Goal: Task Accomplishment & Management: Complete application form

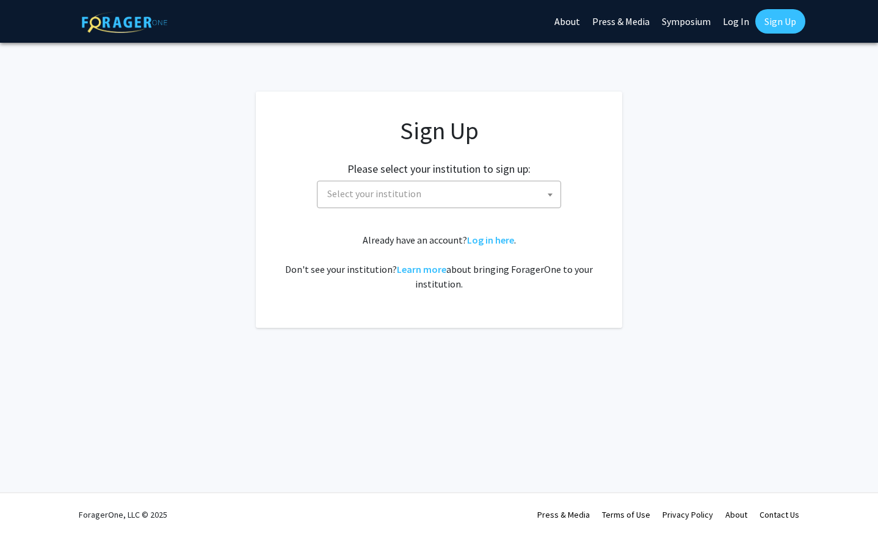
click at [541, 188] on span "Select your institution" at bounding box center [441, 193] width 238 height 25
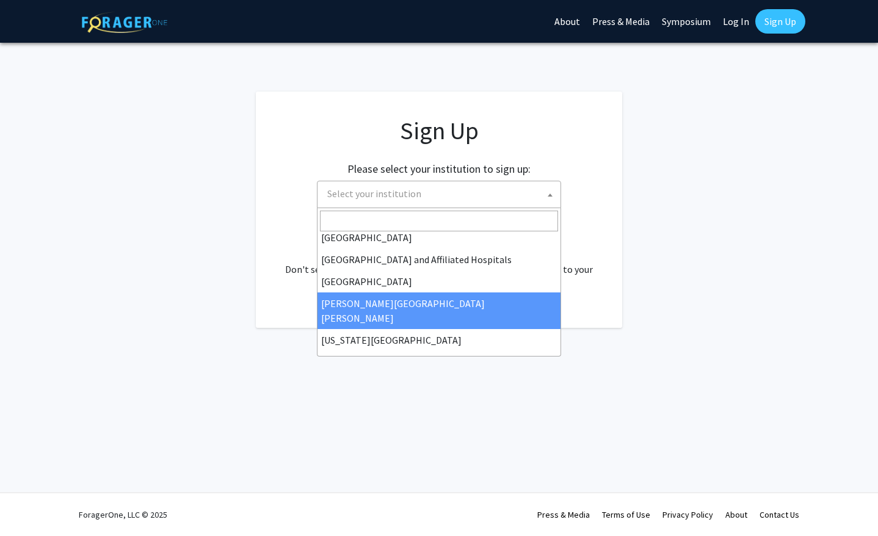
scroll to position [184, 0]
select select "1"
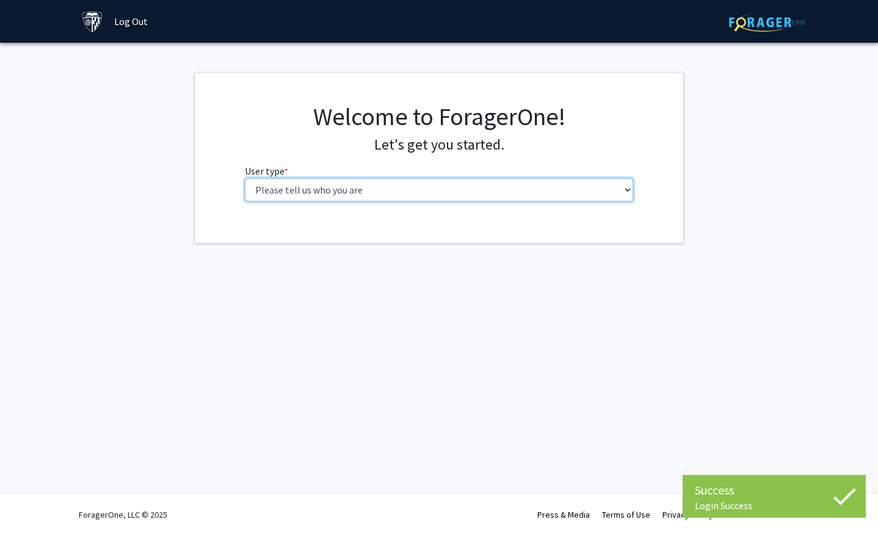
click at [554, 187] on select "Please tell us who you are Undergraduate Student Master's Student Doctoral Cand…" at bounding box center [439, 189] width 389 height 23
select select "2: masters"
click at [245, 178] on select "Please tell us who you are Undergraduate Student Master's Student Doctoral Cand…" at bounding box center [439, 189] width 389 height 23
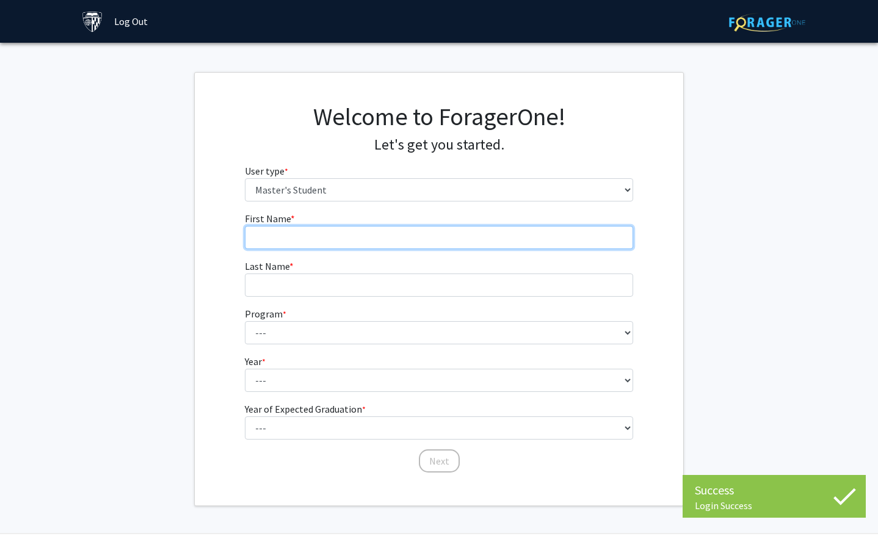
click at [480, 242] on input "First Name * required" at bounding box center [439, 237] width 389 height 23
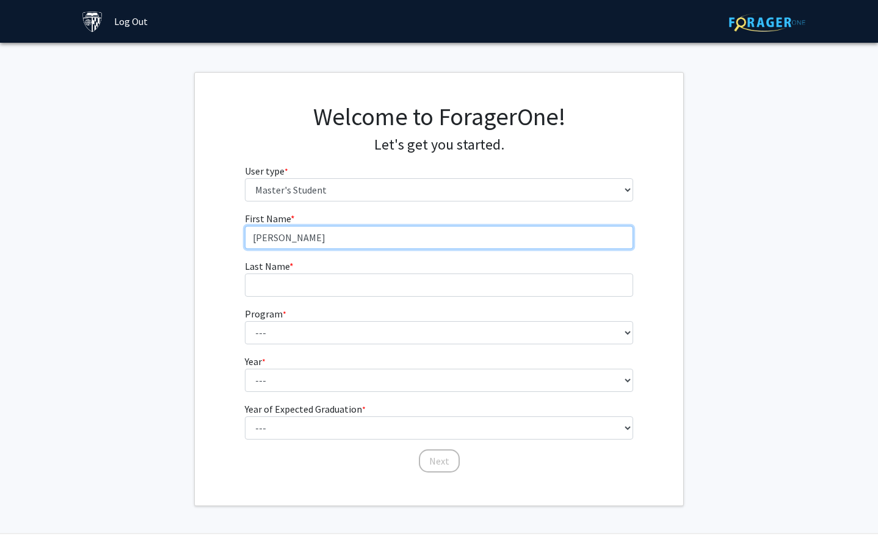
type input "[PERSON_NAME]"
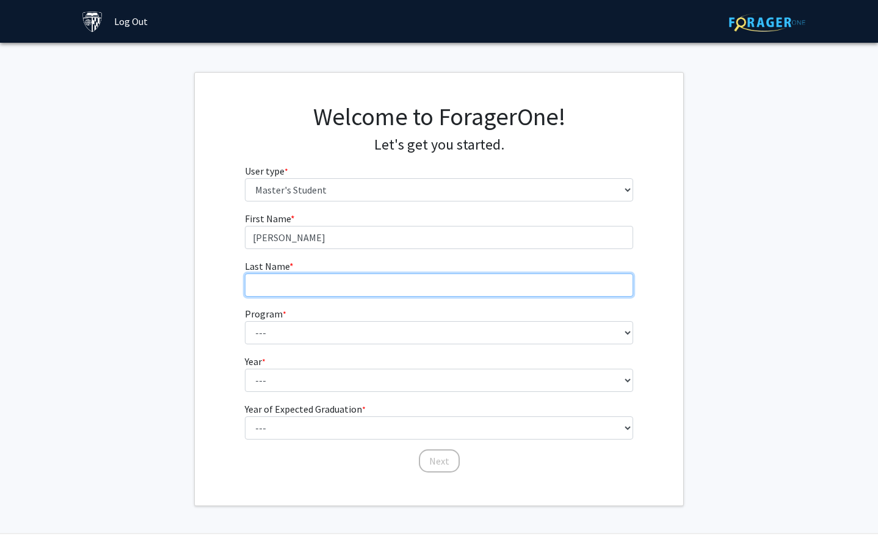
click at [402, 288] on input "Last Name * required" at bounding box center [439, 284] width 389 height 23
type input "Crosier"
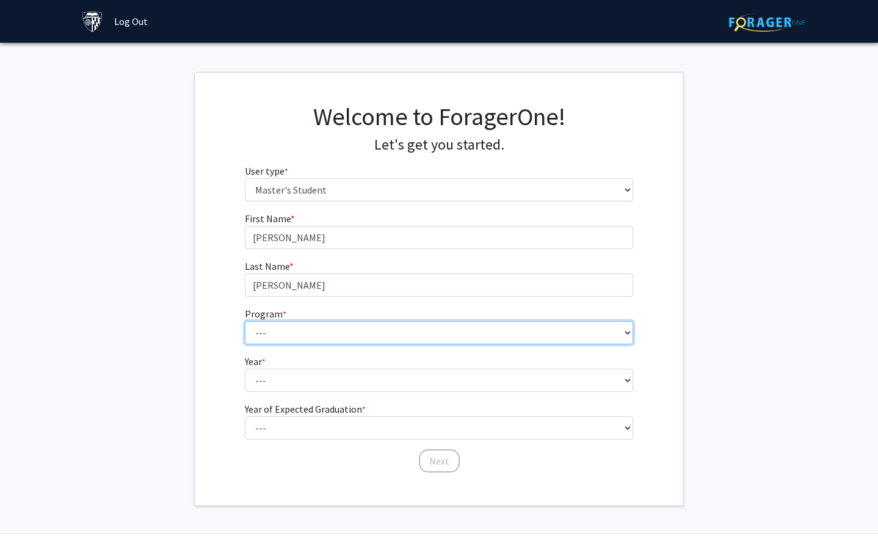
click at [320, 335] on select "--- Anatomy Education Applied and Computational Mathematics Applied Biomedical …" at bounding box center [439, 332] width 389 height 23
select select "144: 143"
click at [245, 321] on select "--- Anatomy Education Applied and Computational Mathematics Applied Biomedical …" at bounding box center [439, 332] width 389 height 23
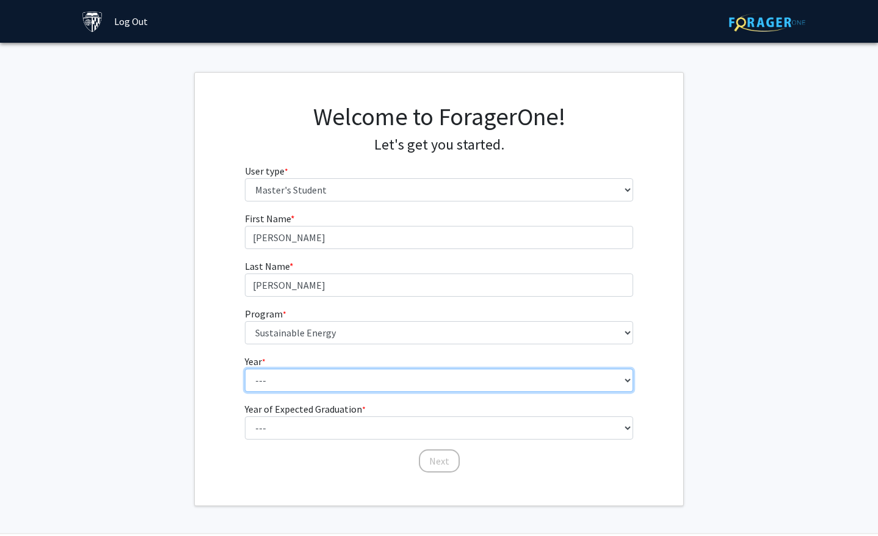
click at [363, 377] on select "--- First Year Second Year" at bounding box center [439, 380] width 389 height 23
select select "1: first_year"
click at [245, 369] on select "--- First Year Second Year" at bounding box center [439, 380] width 389 height 23
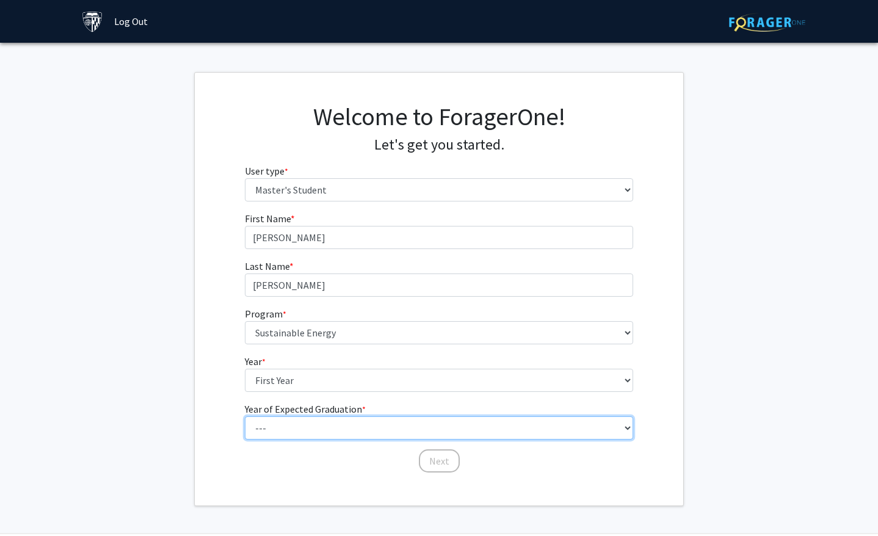
click at [349, 423] on select "--- 2025 2026 2027 2028 2029 2030 2031 2032 2033 2034" at bounding box center [439, 427] width 389 height 23
click at [245, 416] on select "--- 2025 2026 2027 2028 2029 2030 2031 2032 2033 2034" at bounding box center [439, 427] width 389 height 23
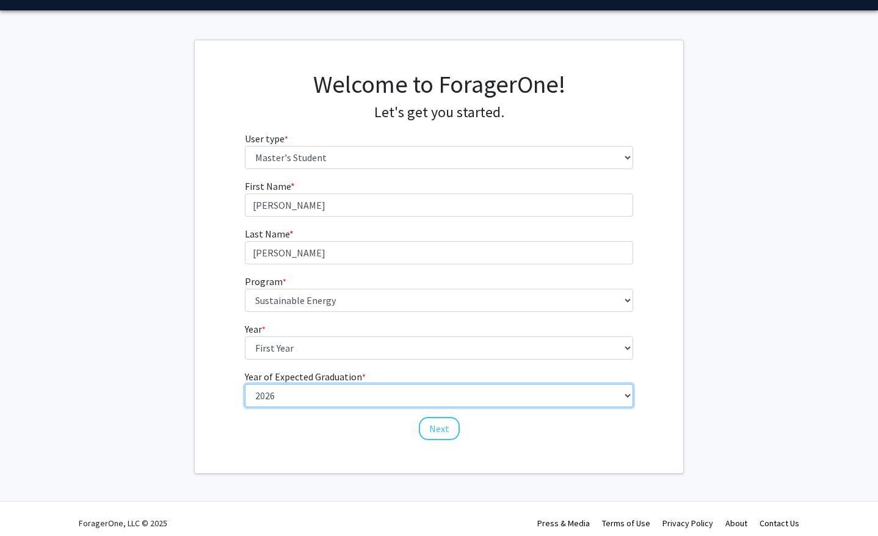
scroll to position [38, 0]
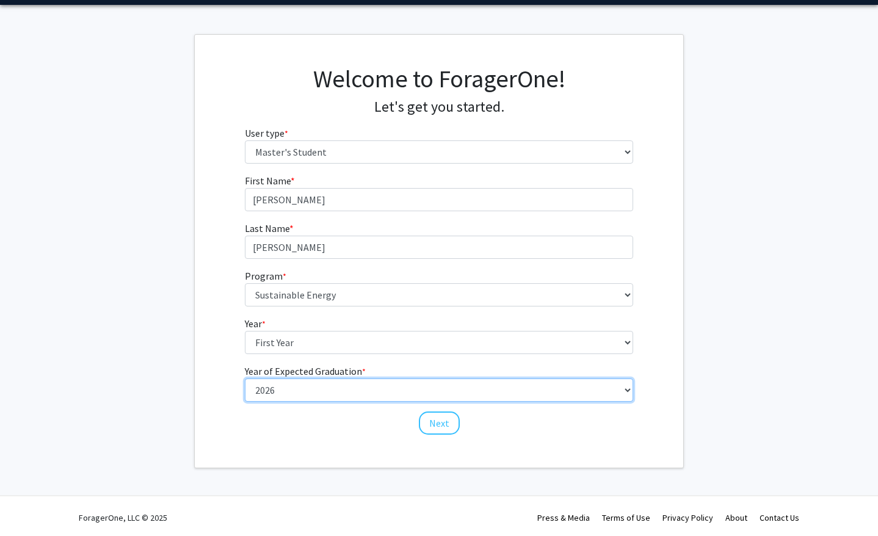
click at [413, 390] on select "--- 2025 2026 2027 2028 2029 2030 2031 2032 2033 2034" at bounding box center [439, 389] width 389 height 23
select select "3: 2027"
click at [245, 378] on select "--- 2025 2026 2027 2028 2029 2030 2031 2032 2033 2034" at bounding box center [439, 389] width 389 height 23
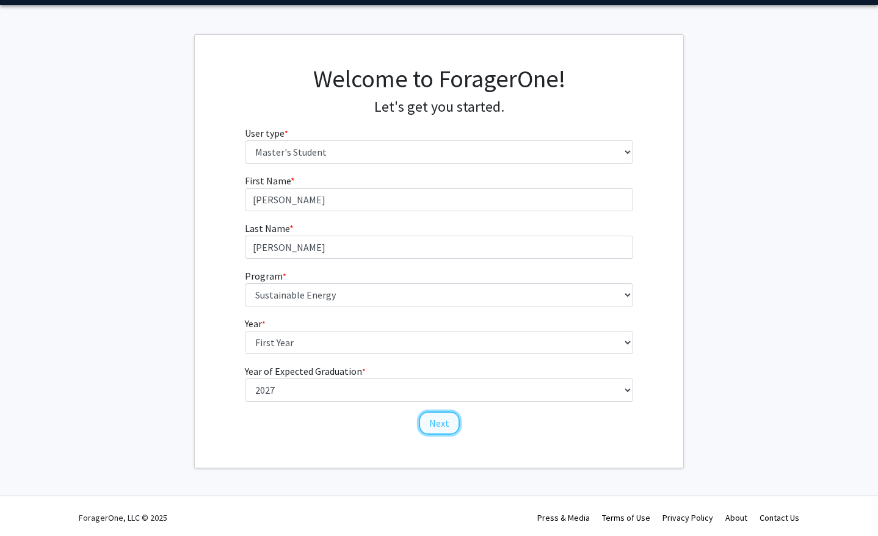
click at [438, 429] on button "Next" at bounding box center [439, 422] width 41 height 23
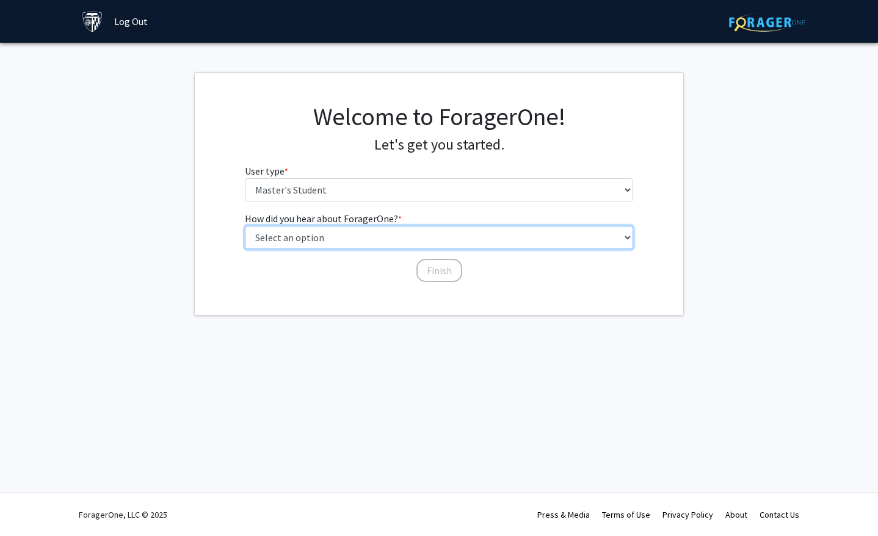
click at [466, 239] on select "Select an option Peer/student recommendation Faculty/staff recommendation Unive…" at bounding box center [439, 237] width 389 height 23
select select "3: university_website"
click at [245, 226] on select "Select an option Peer/student recommendation Faculty/staff recommendation Unive…" at bounding box center [439, 237] width 389 height 23
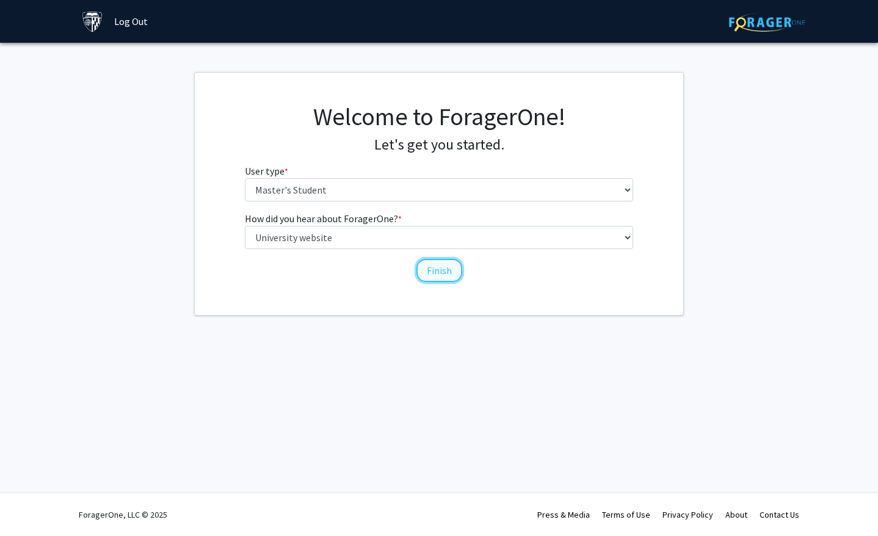
click at [437, 277] on button "Finish" at bounding box center [439, 270] width 46 height 23
